Goal: Check status: Check status

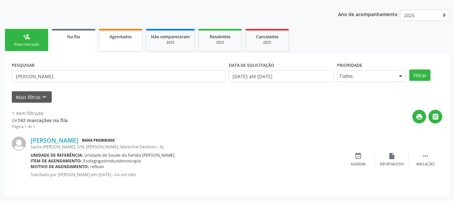
scroll to position [81, 0]
click at [115, 37] on span "Agendados" at bounding box center [121, 37] width 22 height 6
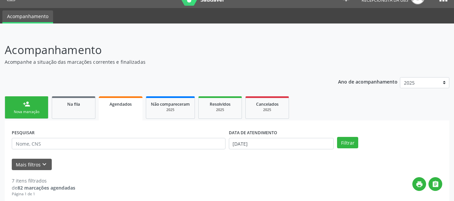
scroll to position [0, 0]
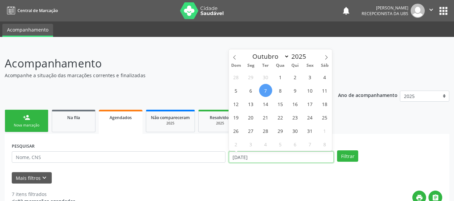
click at [237, 158] on input "[DATE]" at bounding box center [281, 157] width 105 height 11
click at [268, 105] on span "14" at bounding box center [265, 104] width 13 height 13
type input "[DATE]"
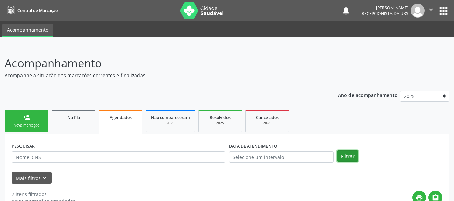
click at [349, 157] on button "Filtrar" at bounding box center [347, 156] width 21 height 11
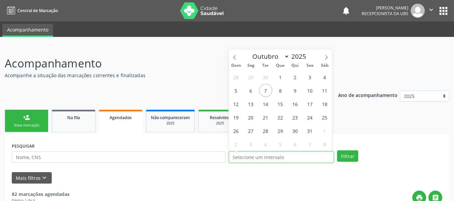
click at [293, 158] on input "text" at bounding box center [281, 157] width 105 height 11
click at [268, 105] on span "14" at bounding box center [265, 104] width 13 height 13
type input "[DATE]"
click at [268, 105] on span "14" at bounding box center [265, 104] width 13 height 13
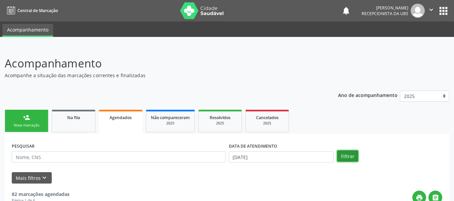
click at [348, 155] on button "Filtrar" at bounding box center [347, 156] width 21 height 11
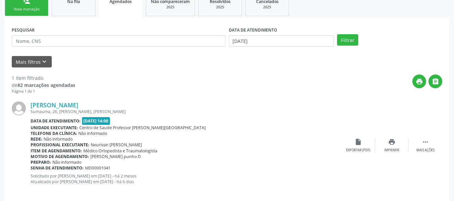
scroll to position [123, 0]
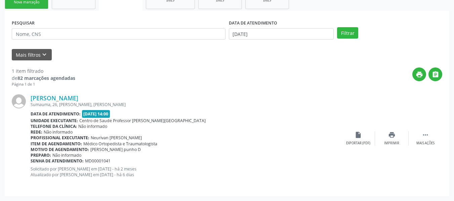
click at [384, 195] on div "PESQUISAR DATA DE ATENDIMENTO [DATE] Filtrar UNIDADE EXECUTANTE Selecione uma u…" at bounding box center [227, 104] width 445 height 186
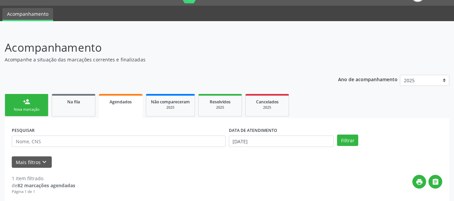
scroll to position [0, 0]
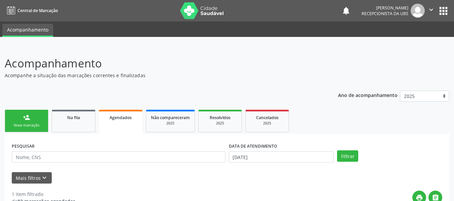
click at [28, 115] on div "person_add" at bounding box center [26, 117] width 7 height 7
